Goal: Information Seeking & Learning: Learn about a topic

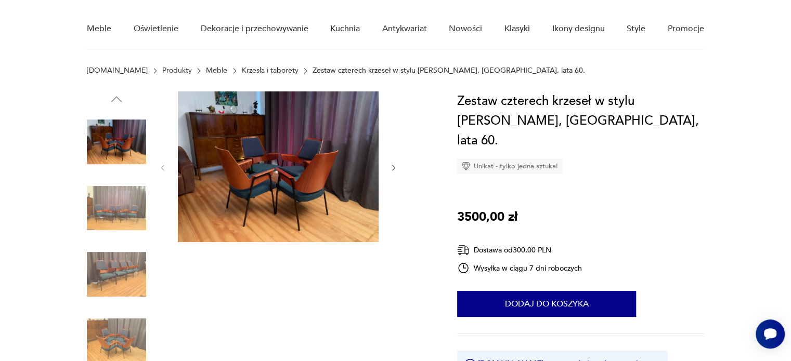
scroll to position [52, 0]
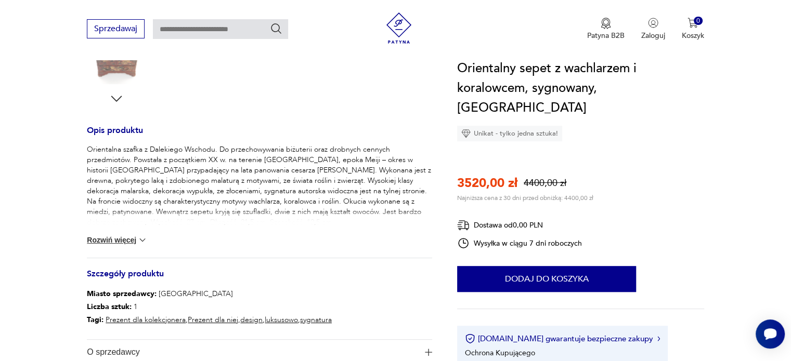
scroll to position [416, 0]
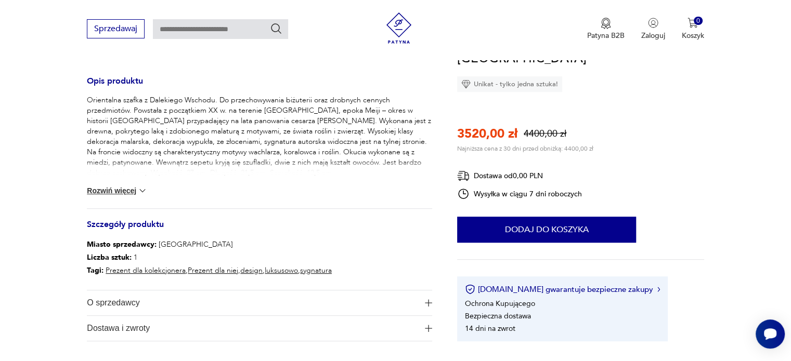
click at [110, 192] on button "Rozwiń więcej" at bounding box center [117, 191] width 60 height 10
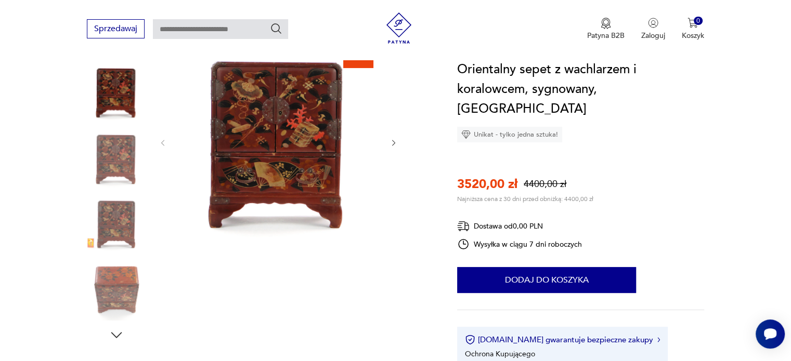
scroll to position [156, 0]
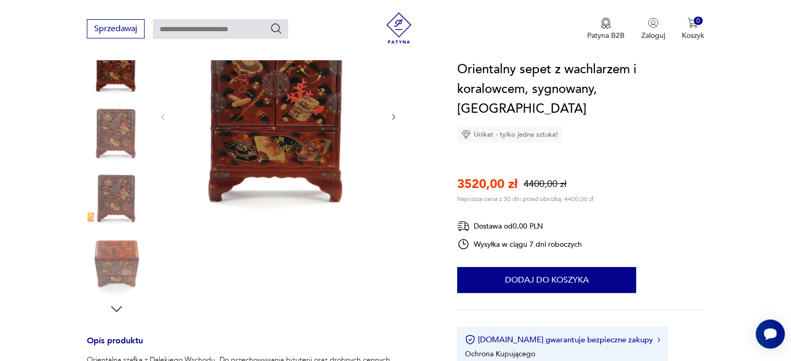
click at [116, 307] on icon "button" at bounding box center [117, 310] width 16 height 16
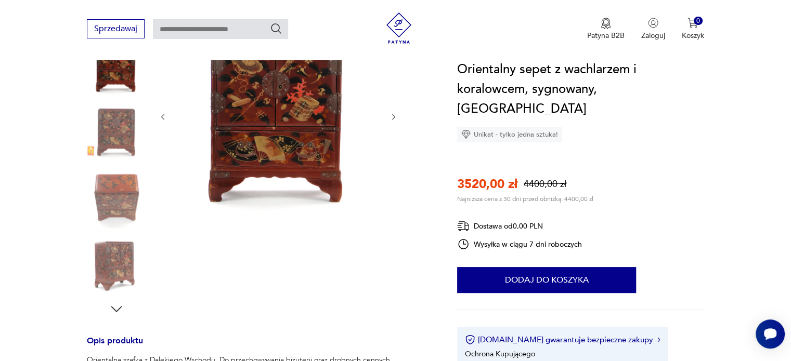
click at [116, 307] on icon "button" at bounding box center [117, 310] width 16 height 16
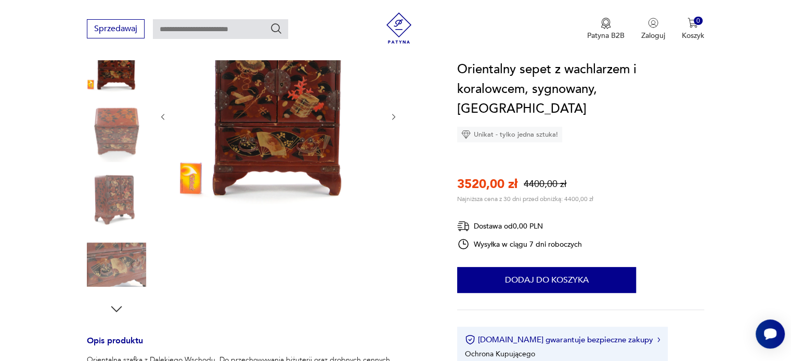
click at [116, 307] on icon "button" at bounding box center [117, 310] width 16 height 16
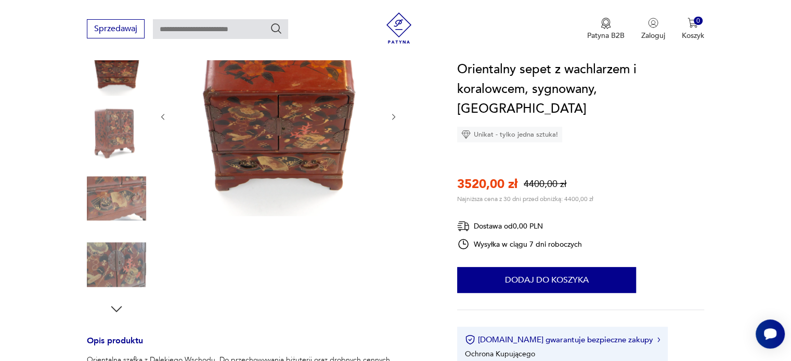
click at [116, 307] on icon "button" at bounding box center [117, 310] width 16 height 16
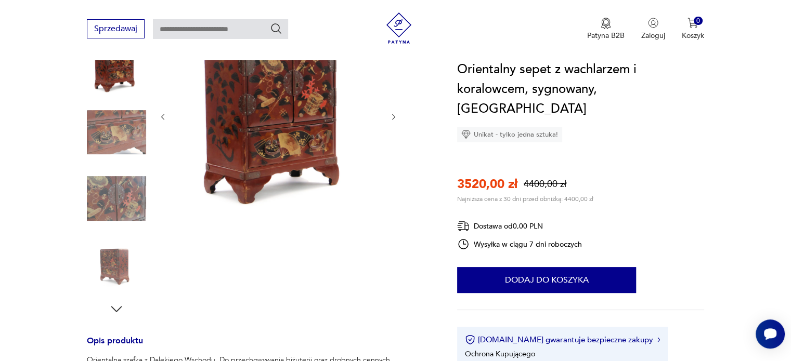
click at [116, 307] on icon "button" at bounding box center [117, 310] width 16 height 16
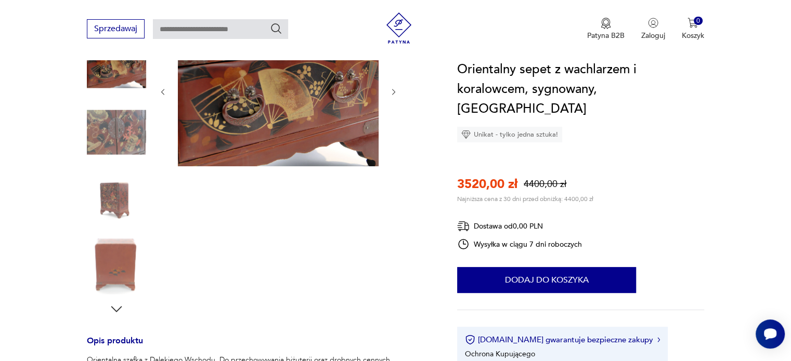
click at [116, 307] on icon "button" at bounding box center [117, 310] width 16 height 16
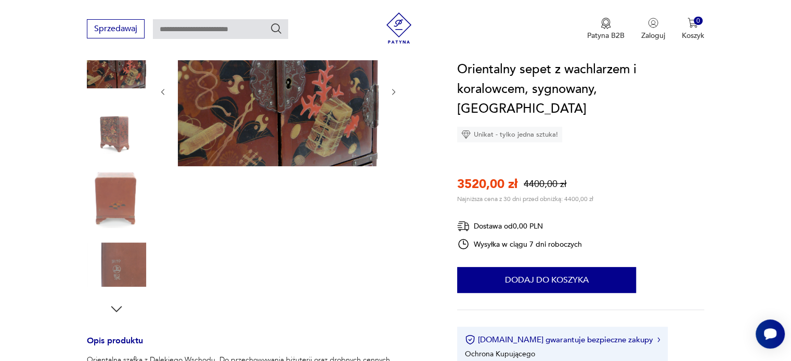
click at [116, 307] on icon "button" at bounding box center [117, 310] width 16 height 16
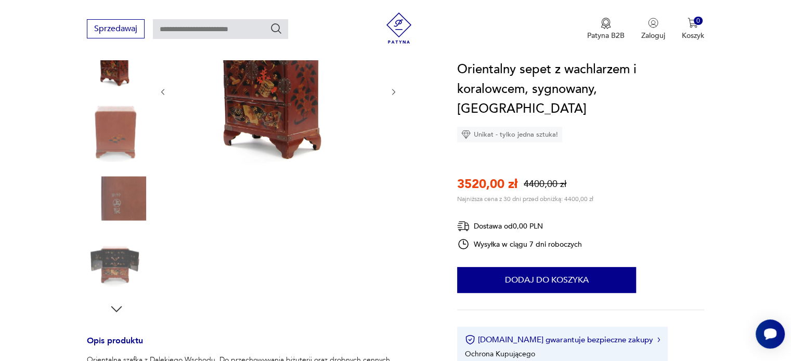
click at [122, 268] on img at bounding box center [116, 265] width 59 height 59
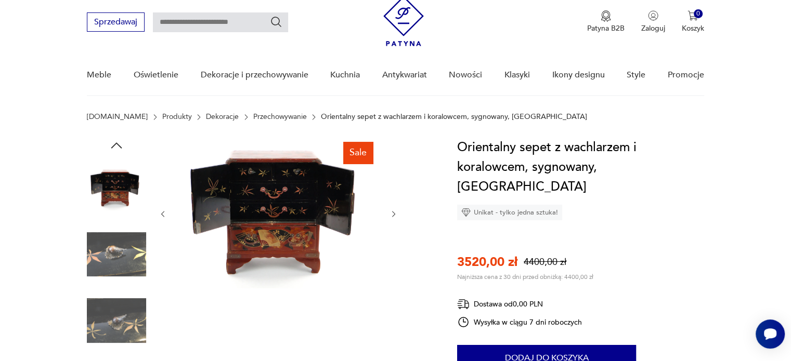
scroll to position [52, 0]
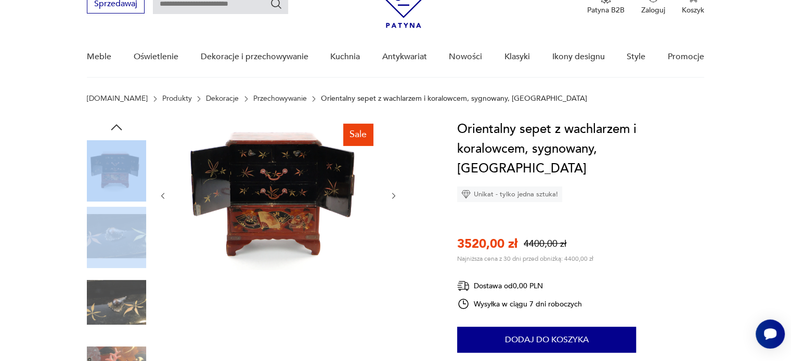
click at [108, 242] on img at bounding box center [116, 236] width 59 height 59
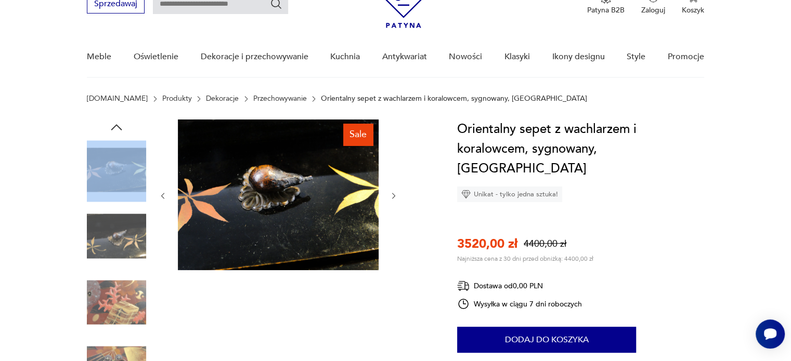
click at [121, 241] on img at bounding box center [116, 236] width 59 height 59
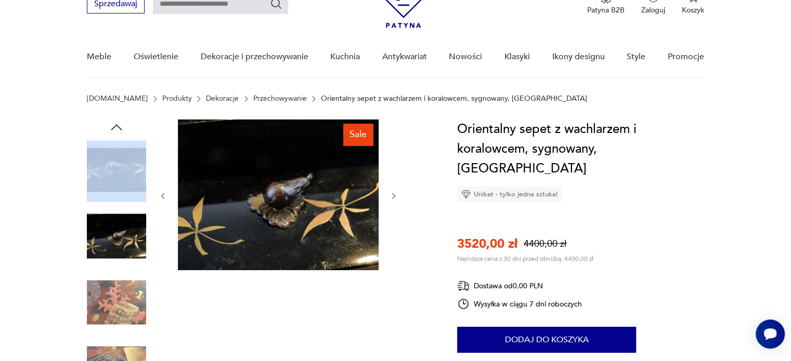
click at [126, 251] on img at bounding box center [116, 236] width 59 height 59
click at [122, 299] on img at bounding box center [116, 302] width 59 height 59
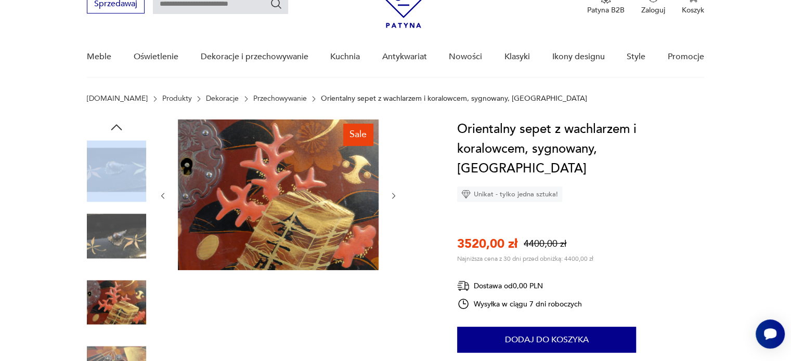
scroll to position [104, 0]
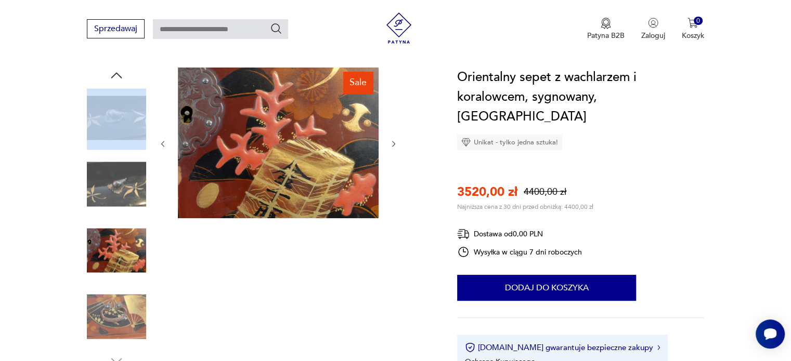
click at [123, 309] on img at bounding box center [116, 317] width 59 height 59
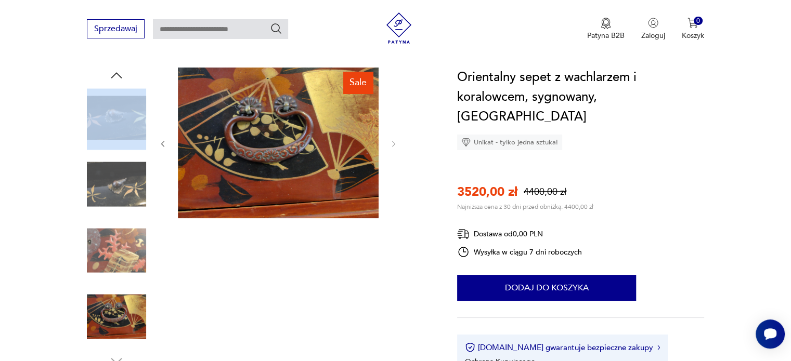
click at [124, 237] on img at bounding box center [116, 250] width 59 height 59
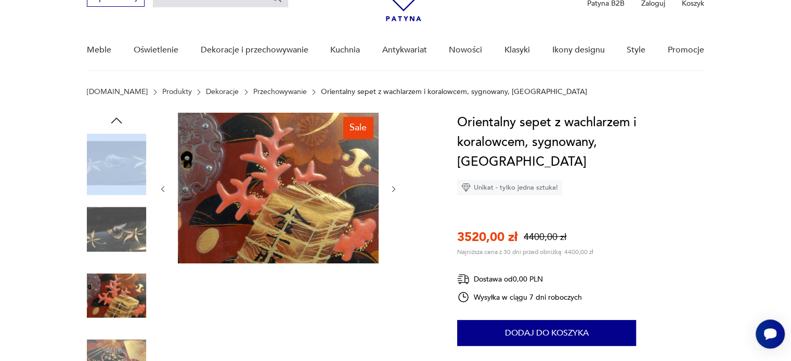
scroll to position [0, 0]
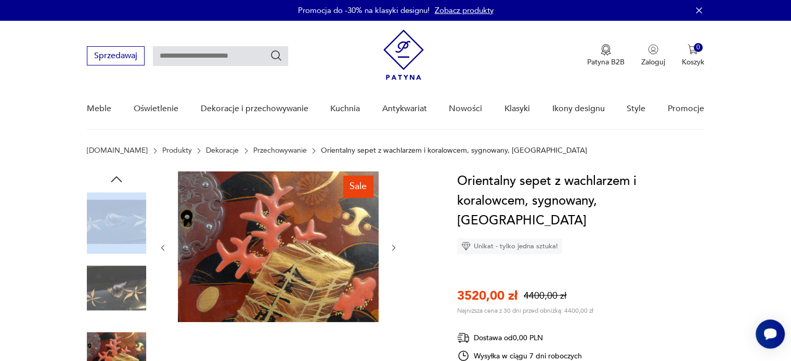
click at [133, 213] on img at bounding box center [116, 221] width 59 height 59
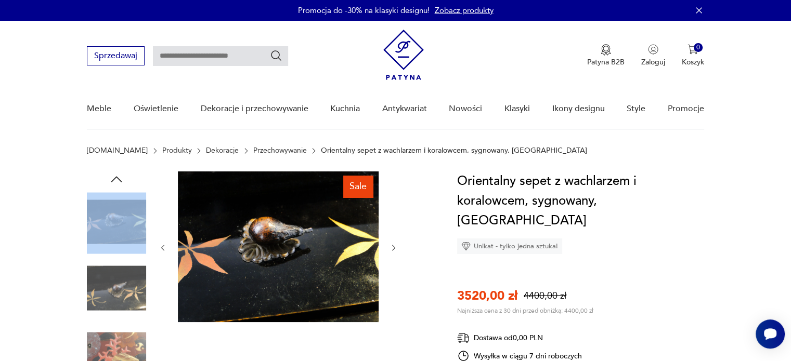
click at [119, 294] on img at bounding box center [116, 288] width 59 height 59
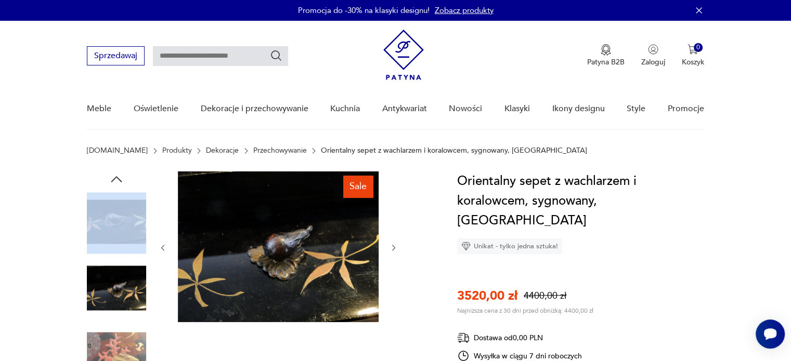
click at [115, 341] on img at bounding box center [116, 354] width 59 height 59
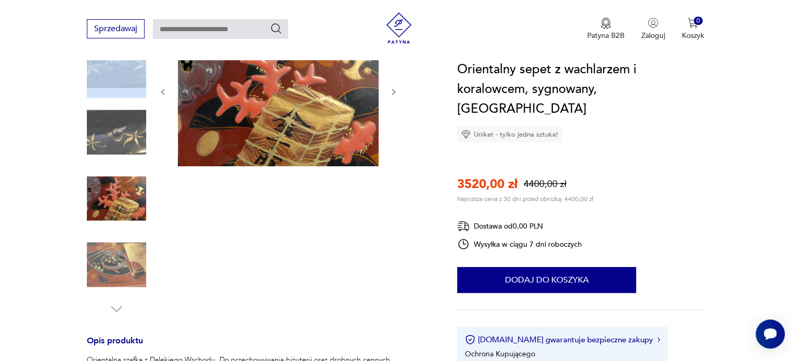
scroll to position [104, 0]
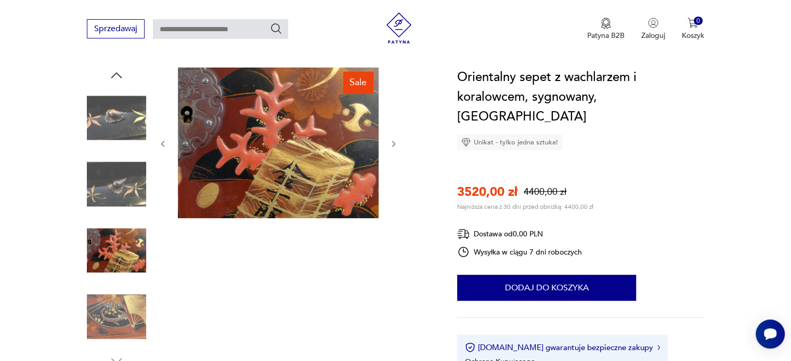
click at [359, 82] on div "Sale" at bounding box center [358, 83] width 30 height 22
